Goal: Task Accomplishment & Management: Manage account settings

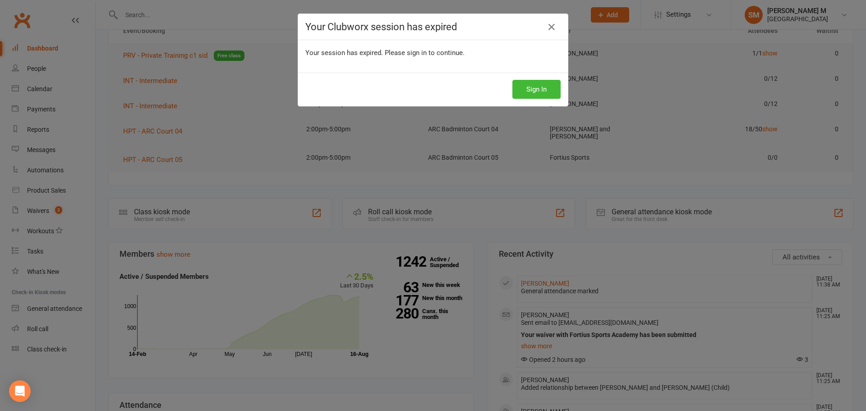
click at [220, 127] on div "Your Clubworx session has expired Your session has expired. Please sign in to c…" at bounding box center [433, 205] width 866 height 411
click at [217, 104] on div "Your Clubworx session has expired Your session has expired. Please sign in to c…" at bounding box center [433, 205] width 866 height 411
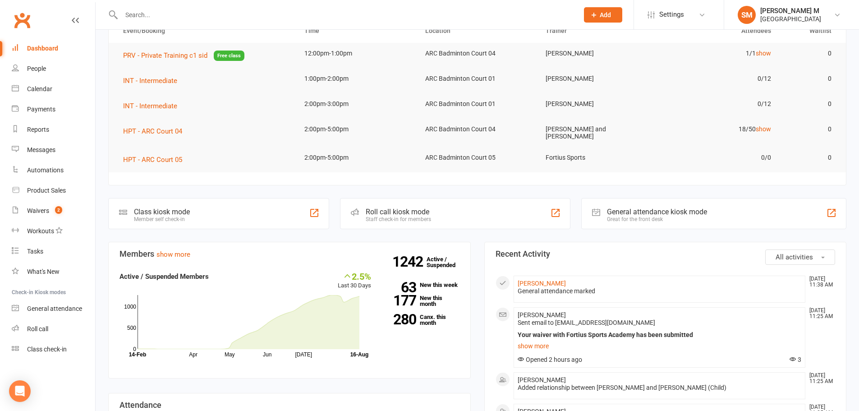
click at [217, 14] on input "text" at bounding box center [346, 15] width 454 height 13
type input "tikusathwi"
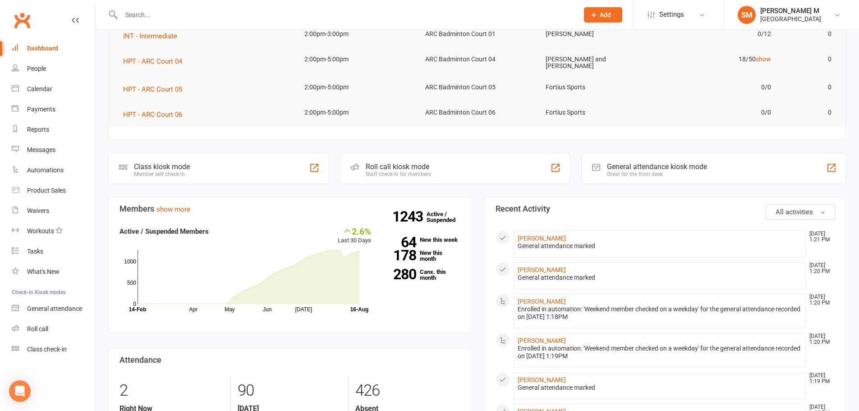
scroll to position [135, 0]
click at [551, 269] on link "[PERSON_NAME]" at bounding box center [542, 269] width 48 height 7
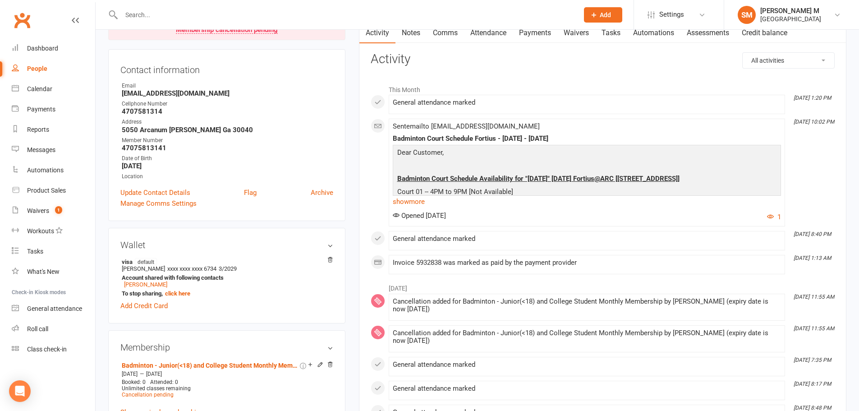
scroll to position [180, 0]
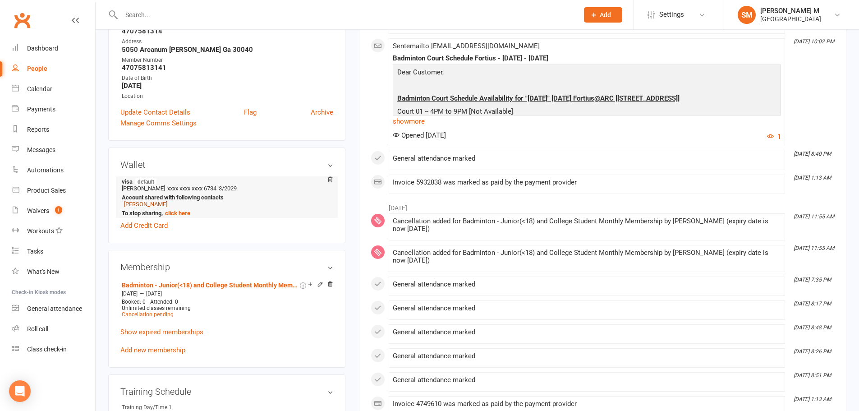
click at [135, 202] on link "[PERSON_NAME]" at bounding box center [145, 204] width 43 height 7
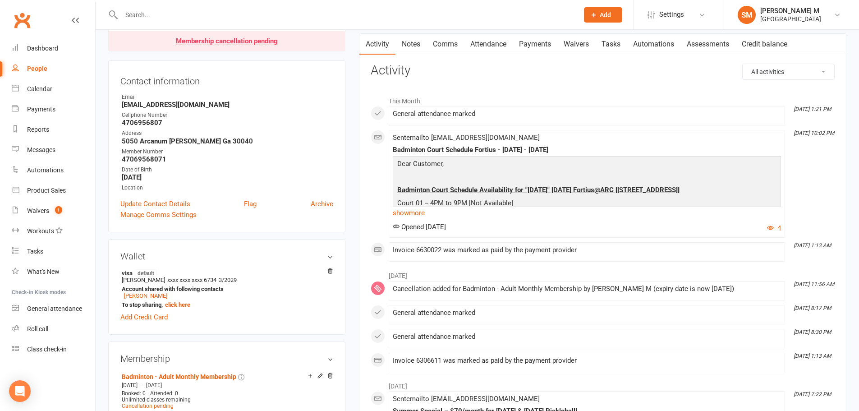
scroll to position [45, 0]
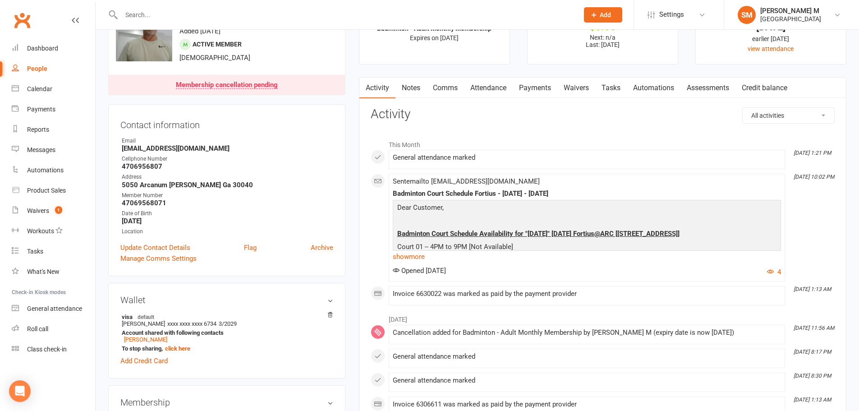
click at [414, 86] on link "Notes" at bounding box center [410, 88] width 31 height 21
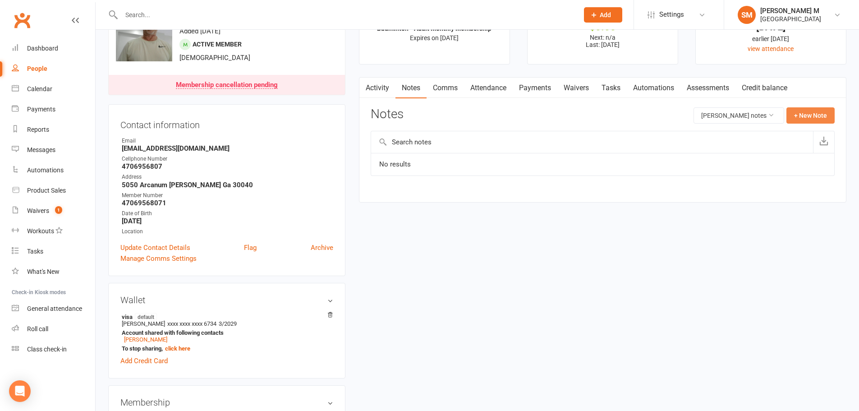
click at [805, 121] on button "+ New Note" at bounding box center [810, 115] width 48 height 16
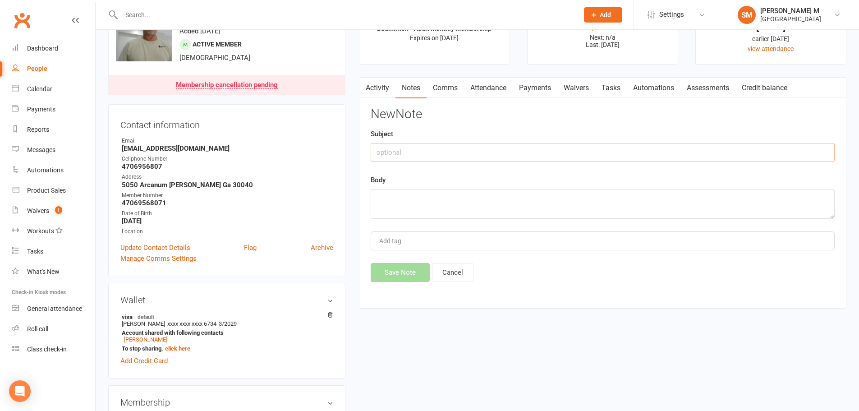
click at [451, 150] on input "text" at bounding box center [603, 152] width 464 height 19
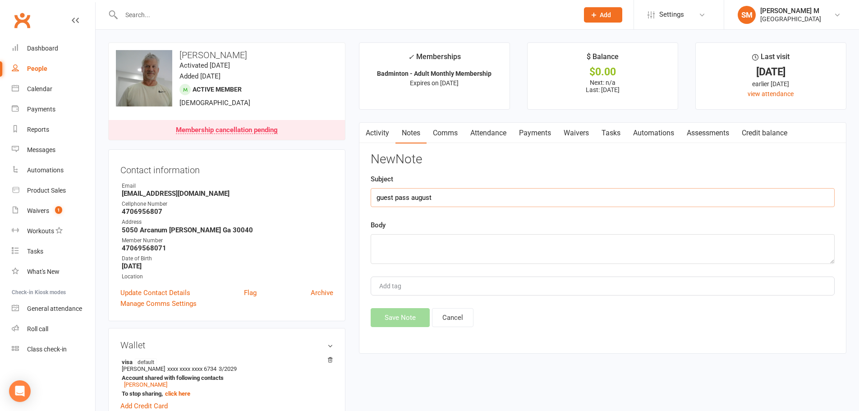
drag, startPoint x: 433, startPoint y: 196, endPoint x: 373, endPoint y: 209, distance: 61.4
click at [373, 209] on div "New Note Subject guest pass august Body Add tag Save Note Cancel" at bounding box center [603, 239] width 464 height 175
type input "guest pass august"
click at [397, 244] on textarea at bounding box center [603, 249] width 464 height 30
paste textarea "guest pass august"
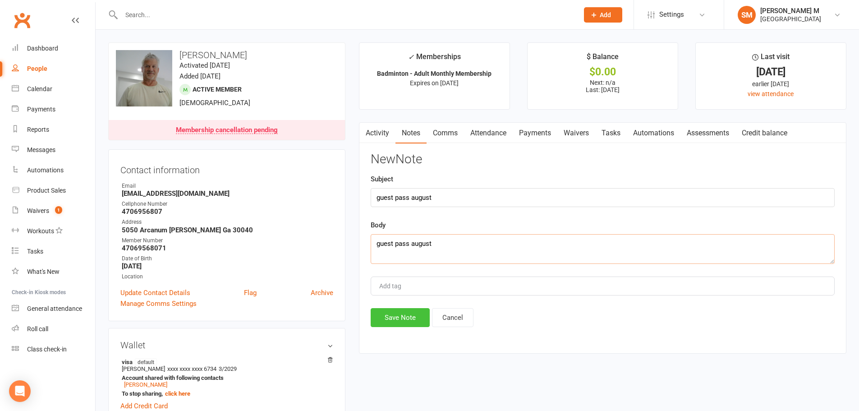
type textarea "guest pass august"
click at [404, 314] on button "Save Note" at bounding box center [400, 317] width 59 height 19
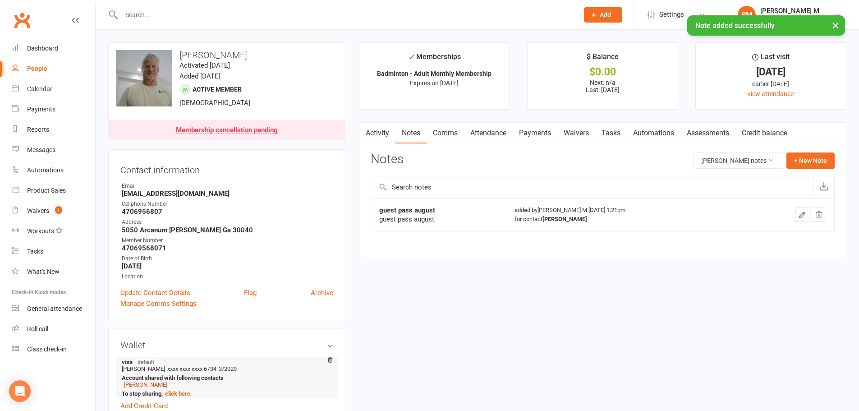
click at [132, 384] on link "[PERSON_NAME]" at bounding box center [145, 384] width 43 height 7
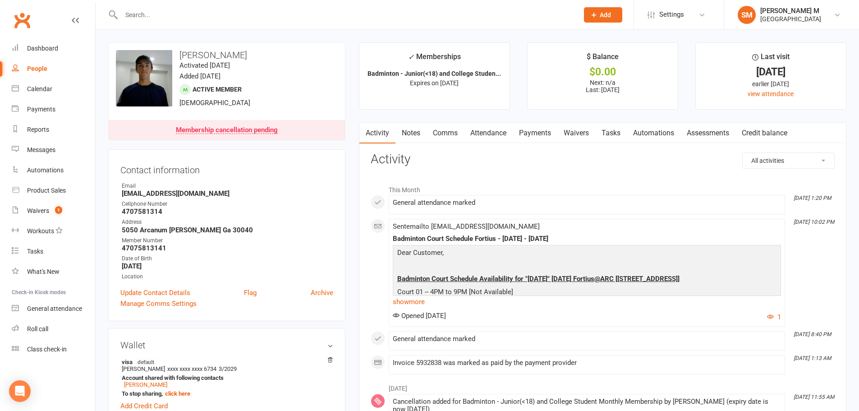
click at [411, 134] on link "Notes" at bounding box center [410, 133] width 31 height 21
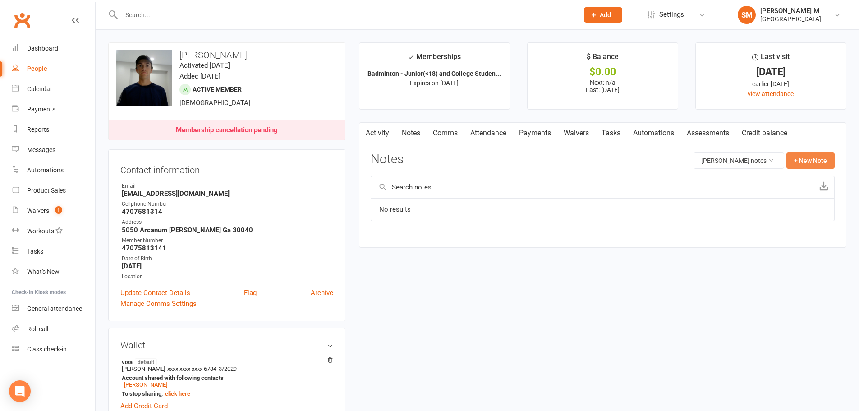
click at [791, 156] on button "+ New Note" at bounding box center [810, 160] width 48 height 16
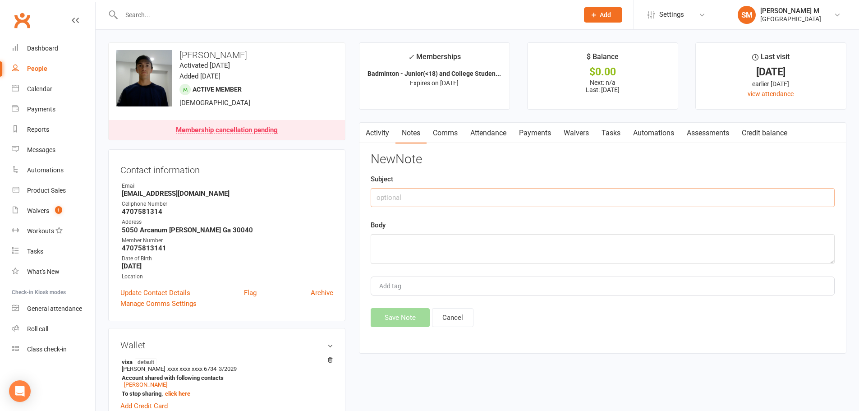
click at [449, 190] on input "text" at bounding box center [603, 197] width 464 height 19
paste input "guest pass august"
type input "guest pass august"
click at [433, 234] on textarea at bounding box center [603, 249] width 464 height 30
paste textarea "guest pass august"
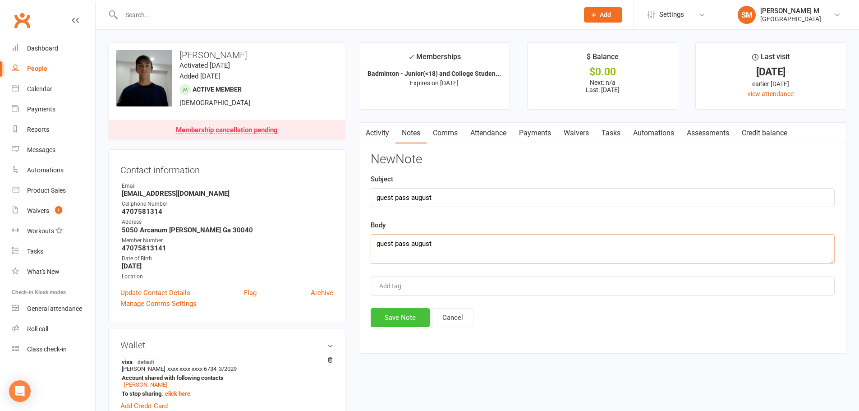
type textarea "guest pass august"
click at [378, 315] on button "Save Note" at bounding box center [400, 317] width 59 height 19
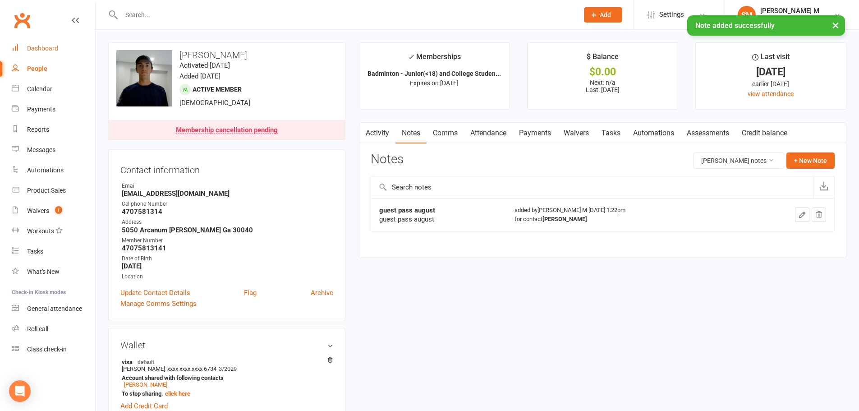
click at [29, 41] on link "Dashboard" at bounding box center [53, 48] width 83 height 20
